Goal: Task Accomplishment & Management: Manage account settings

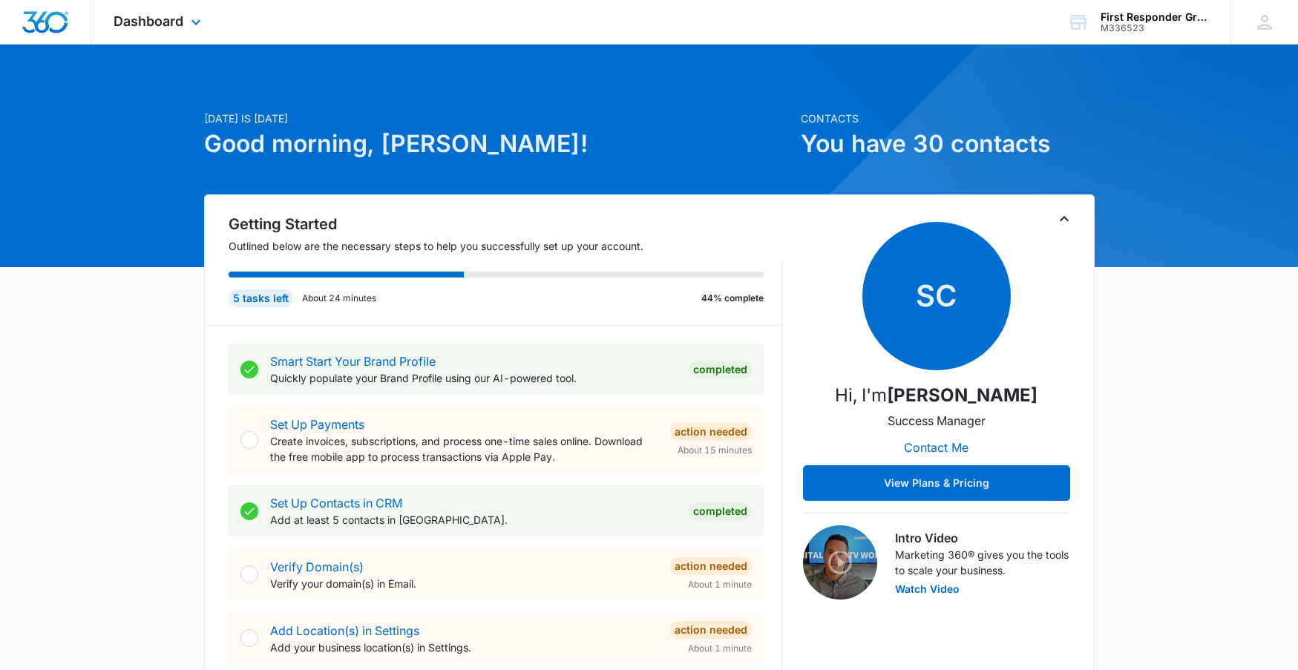
click at [40, 23] on img "Dashboard" at bounding box center [46, 22] width 48 height 22
click at [192, 24] on icon at bounding box center [196, 25] width 9 height 5
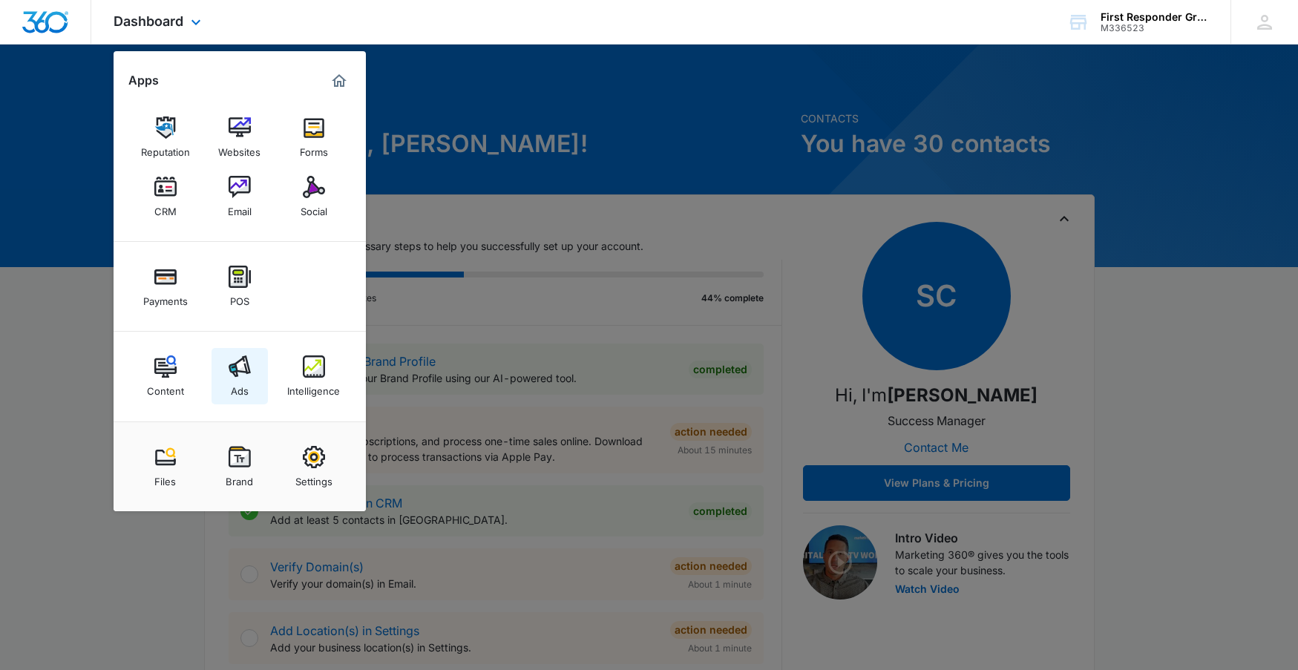
click at [242, 373] on img at bounding box center [240, 367] width 22 height 22
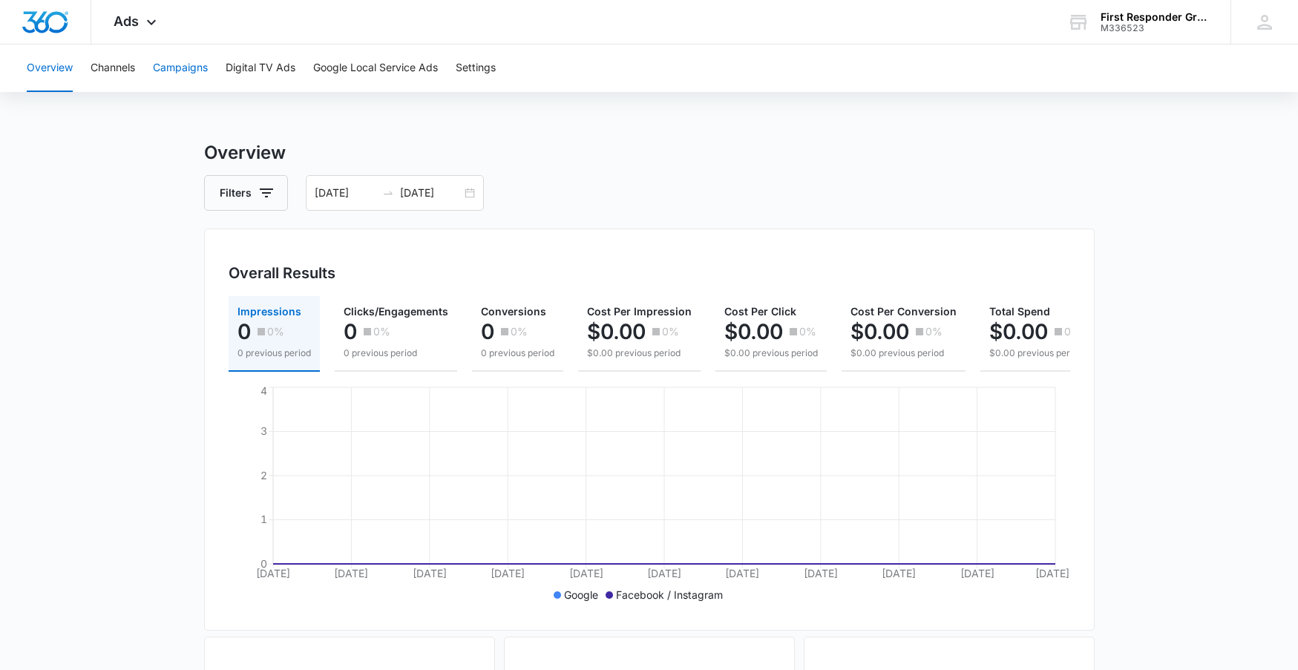
click at [179, 72] on button "Campaigns" at bounding box center [180, 69] width 55 height 48
click at [362, 67] on button "Google Local Service Ads" at bounding box center [375, 69] width 125 height 48
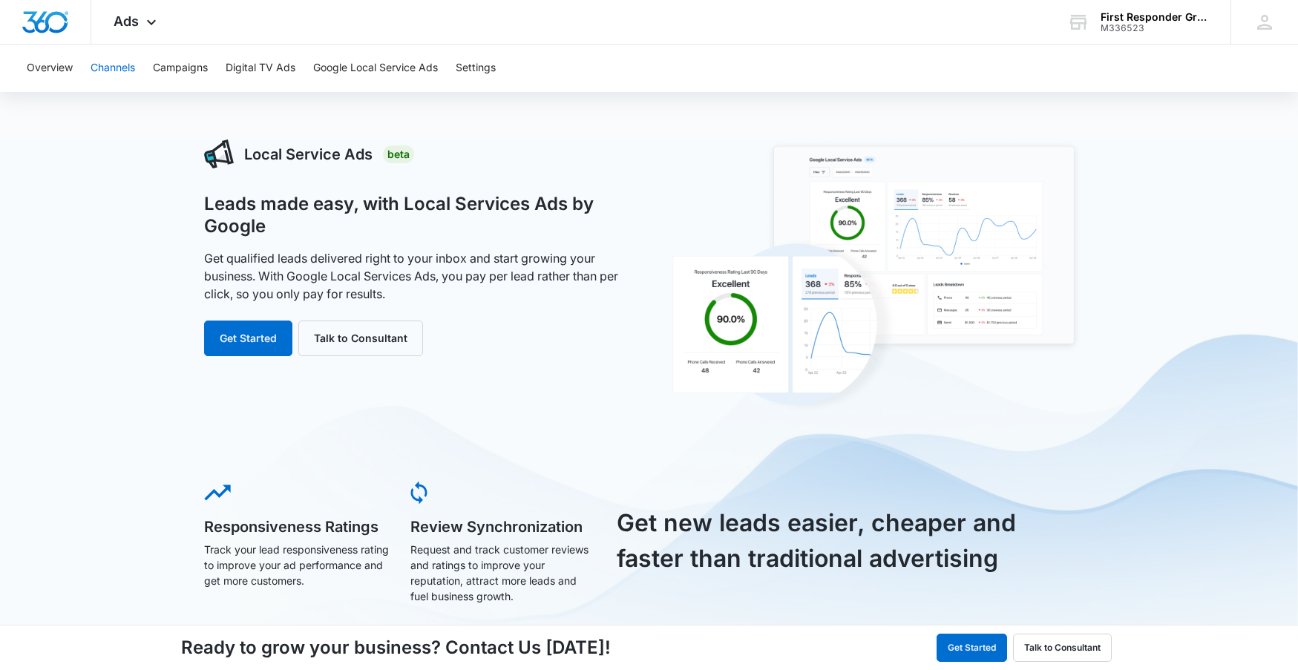
click at [114, 66] on button "Channels" at bounding box center [113, 69] width 45 height 48
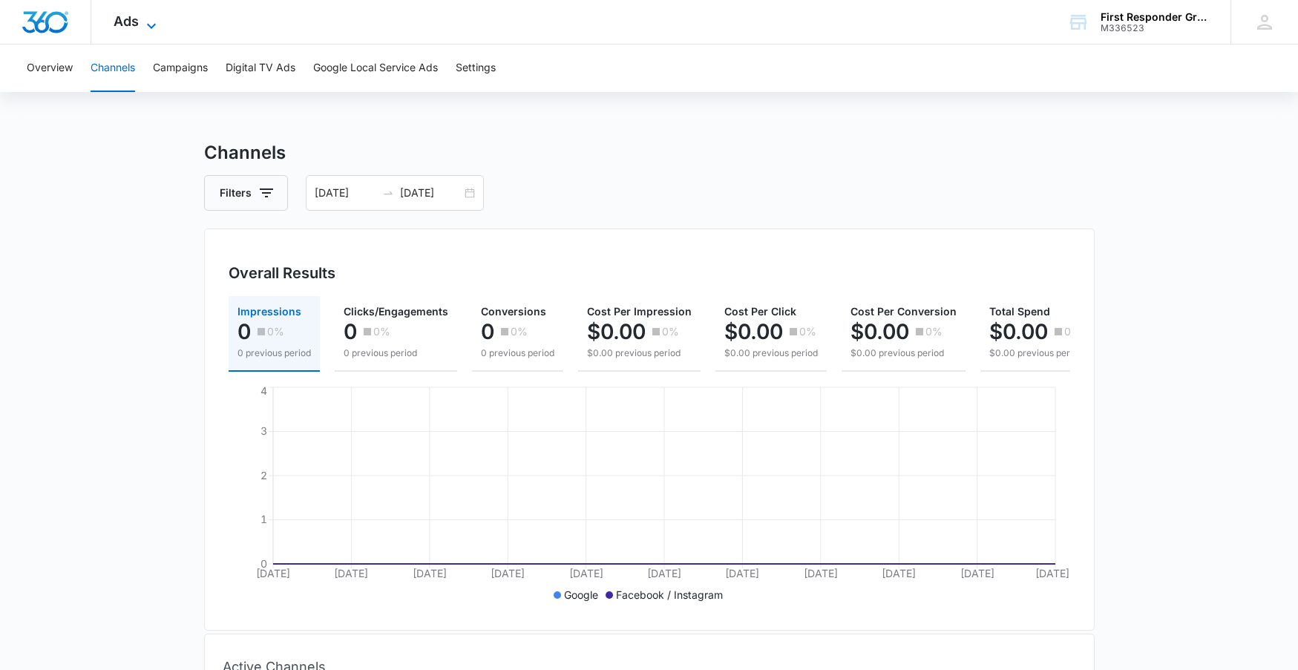
click at [131, 24] on span "Ads" at bounding box center [126, 21] width 25 height 16
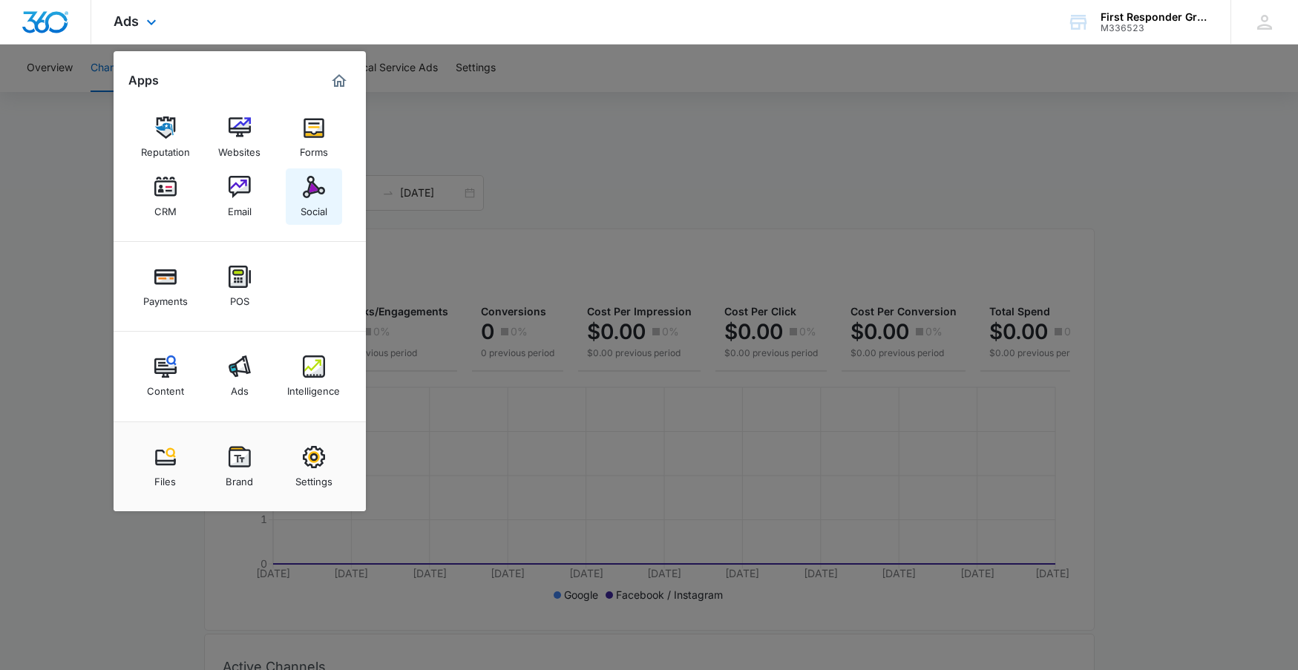
click at [312, 186] on img at bounding box center [314, 187] width 22 height 22
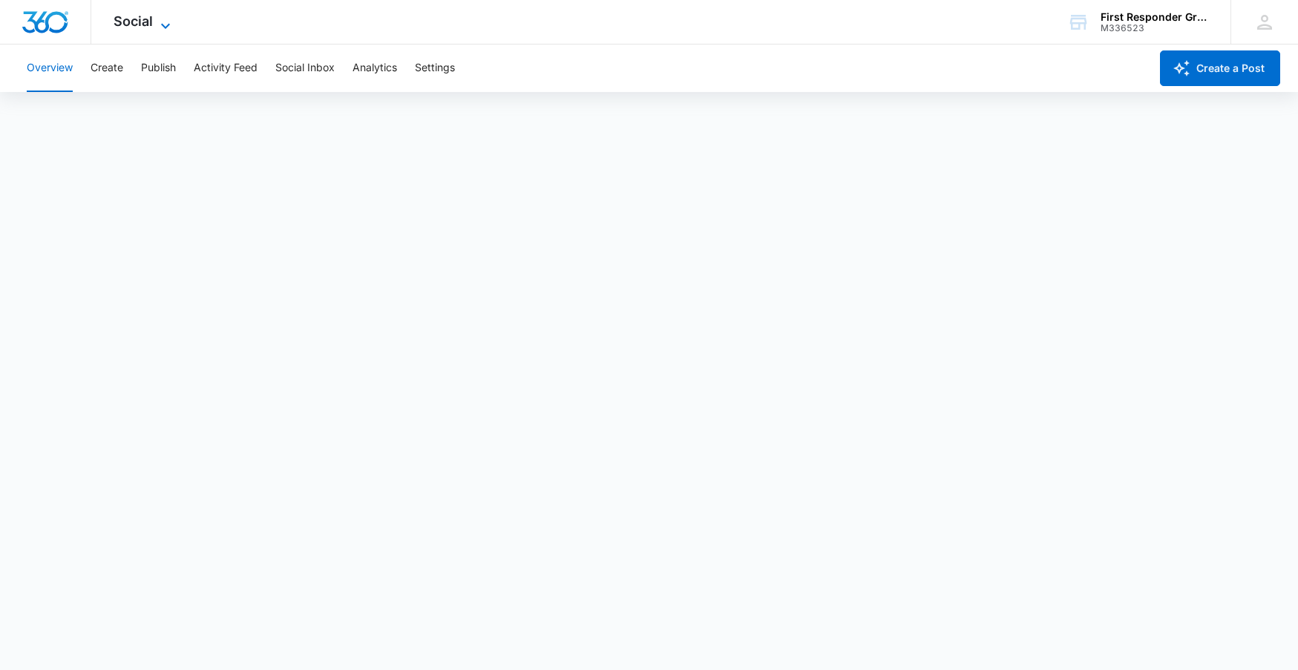
click at [163, 20] on icon at bounding box center [166, 26] width 18 height 18
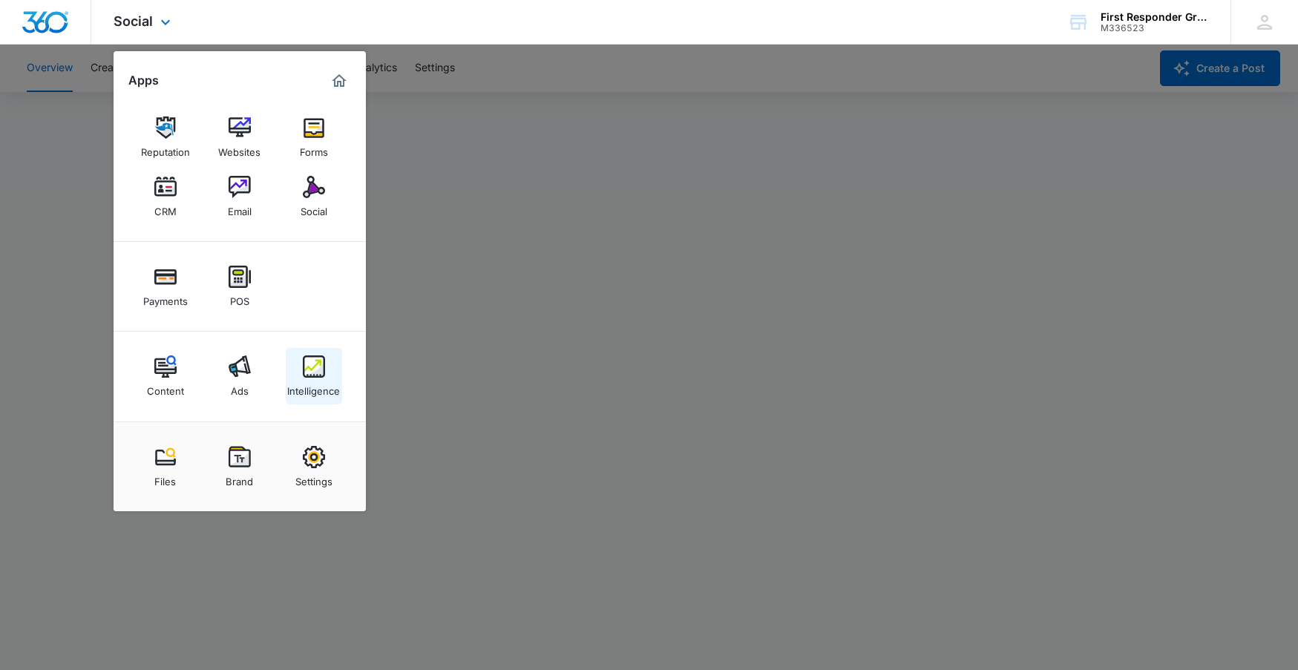
click at [311, 365] on img at bounding box center [314, 367] width 22 height 22
